Goal: Task Accomplishment & Management: Manage account settings

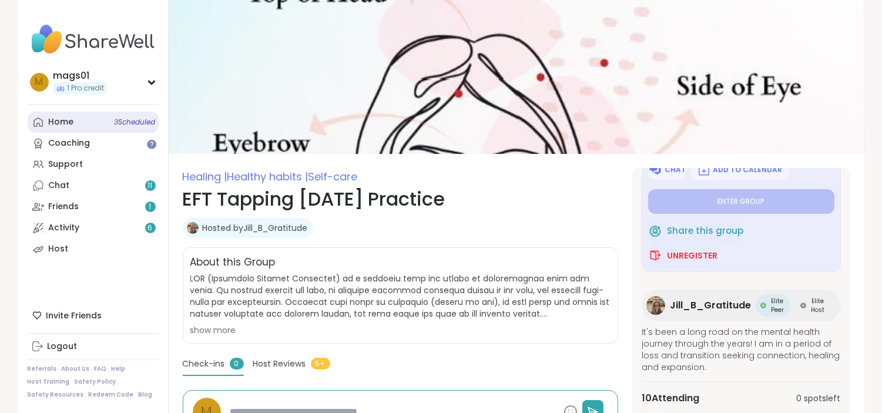
click at [67, 118] on div "Home 3 Scheduled" at bounding box center [61, 122] width 25 height 12
type textarea "*"
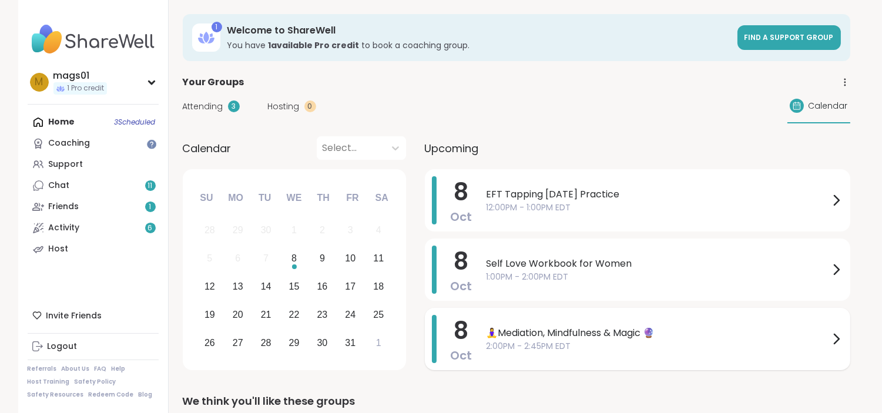
click at [835, 337] on icon at bounding box center [837, 339] width 14 height 14
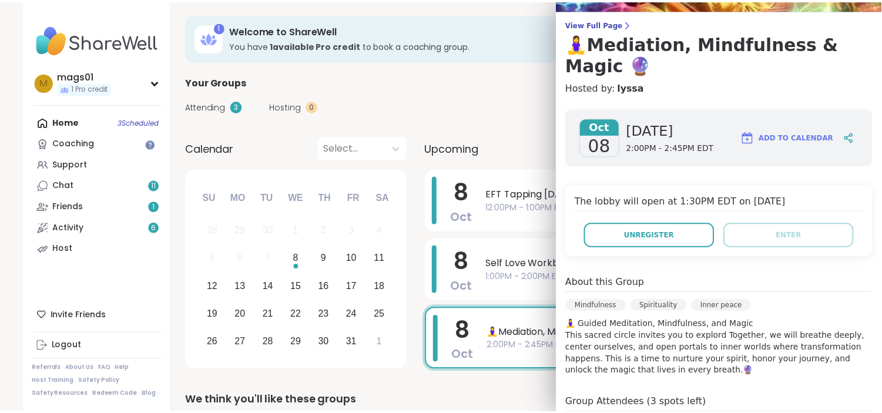
scroll to position [84, 0]
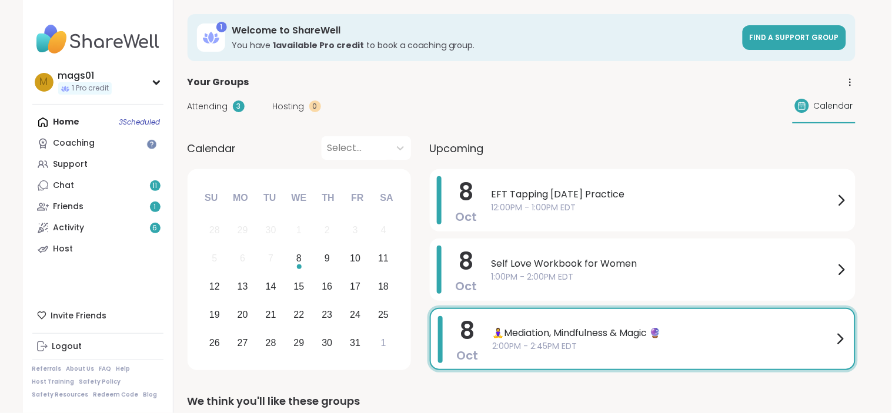
click at [508, 108] on div "Attending 3 Hosting 0 Calendar" at bounding box center [522, 106] width 668 height 34
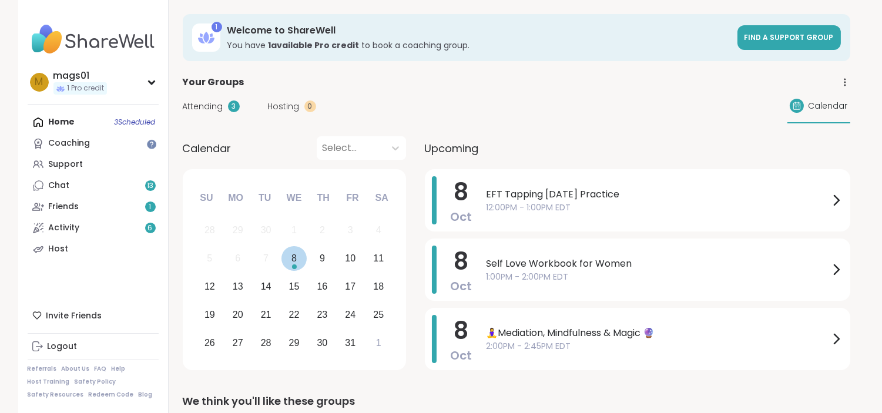
click at [296, 261] on div "8" at bounding box center [294, 258] width 5 height 16
click at [825, 336] on span "🧘‍♀️Mediation, Mindfulness & Magic 🔮" at bounding box center [658, 333] width 343 height 14
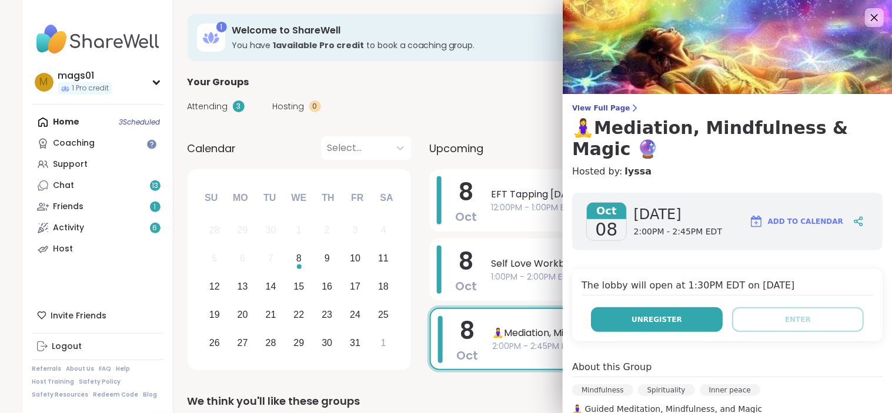
click at [643, 313] on button "Unregister" at bounding box center [657, 319] width 132 height 25
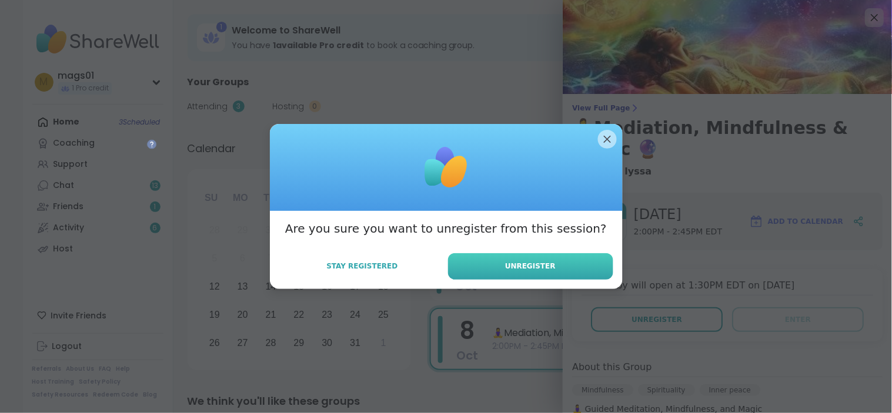
click at [526, 268] on span "Unregister" at bounding box center [530, 266] width 51 height 11
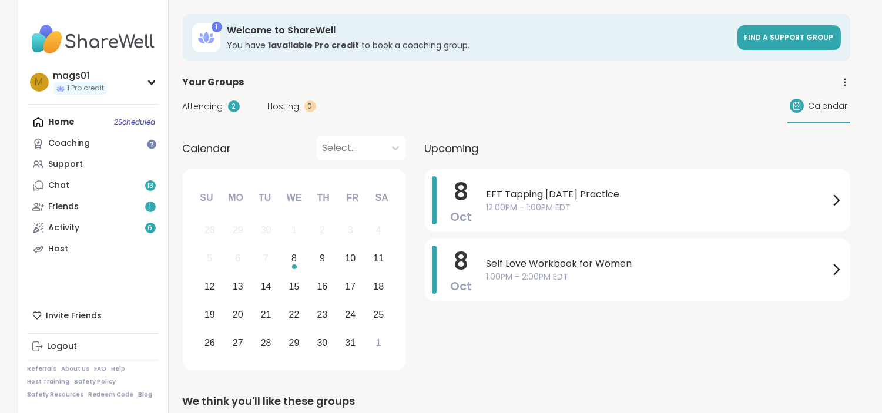
click at [591, 116] on div "Attending 2 Hosting 0 Calendar" at bounding box center [517, 106] width 668 height 34
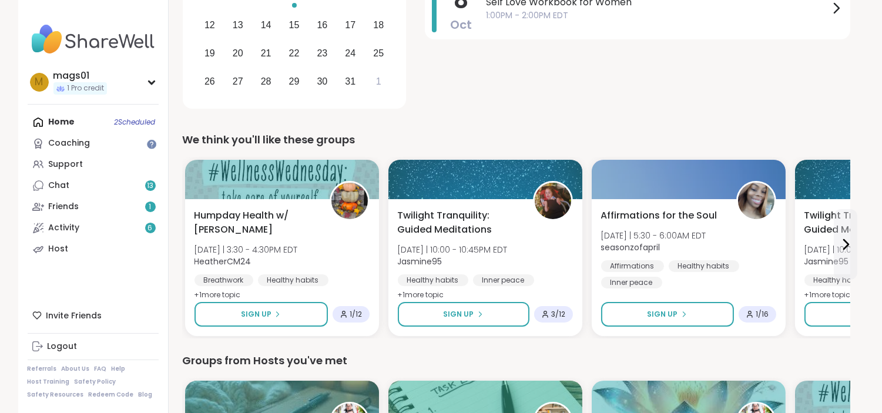
scroll to position [262, 0]
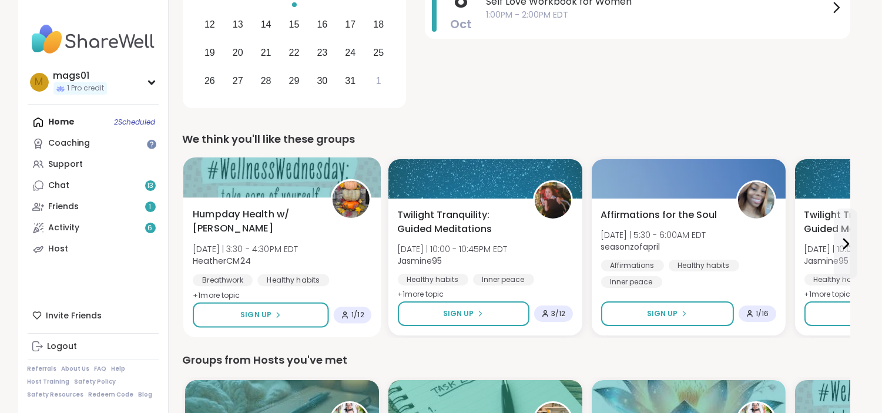
click at [242, 205] on div "Humpday Health w/ Heather Wed 10/8 | 3:30 - 4:30PM EDT HeatherCM24 Breathwork H…" at bounding box center [282, 268] width 198 height 140
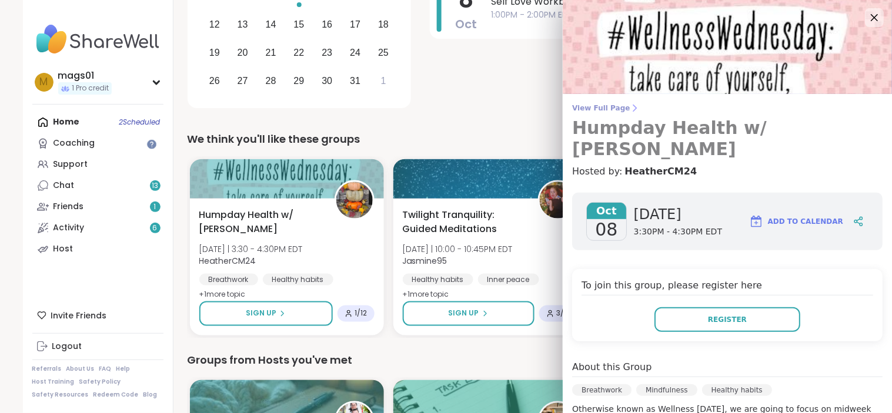
click at [580, 105] on span "View Full Page" at bounding box center [727, 107] width 310 height 9
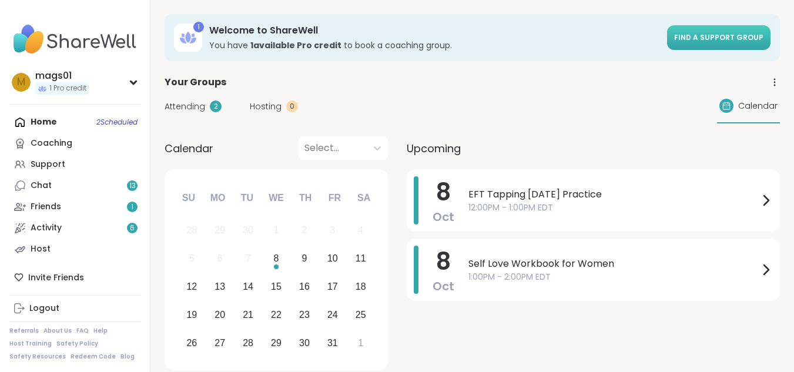
click at [701, 32] on link "Find a support group" at bounding box center [718, 37] width 103 height 25
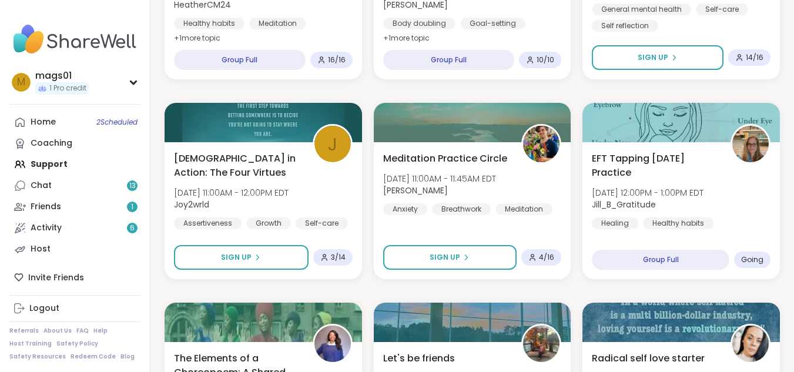
scroll to position [523, 0]
